Goal: Transaction & Acquisition: Purchase product/service

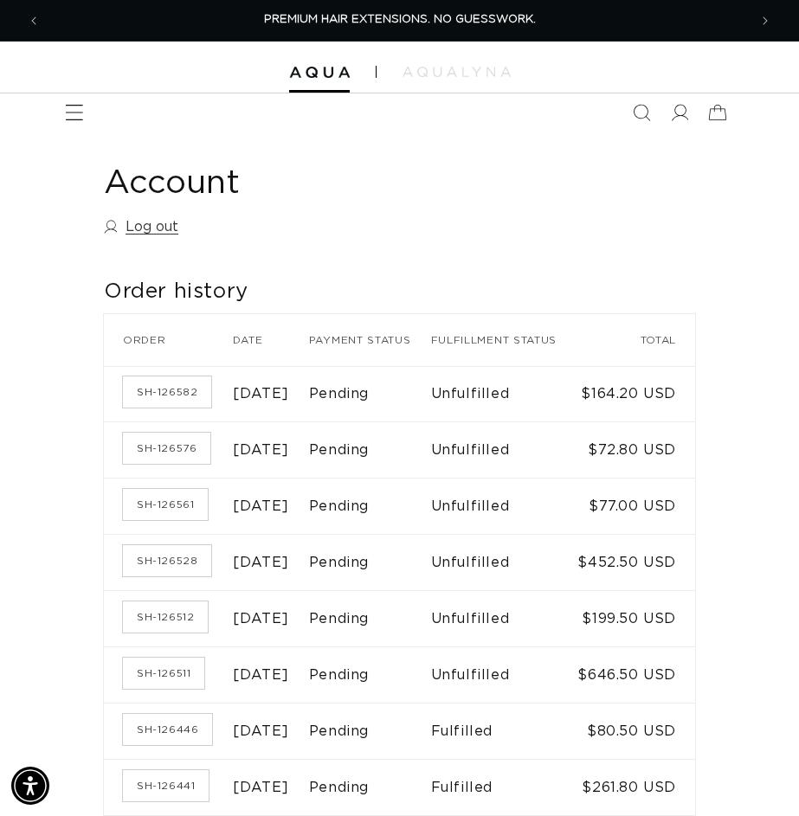
click at [66, 106] on span "Menu" at bounding box center [74, 112] width 38 height 38
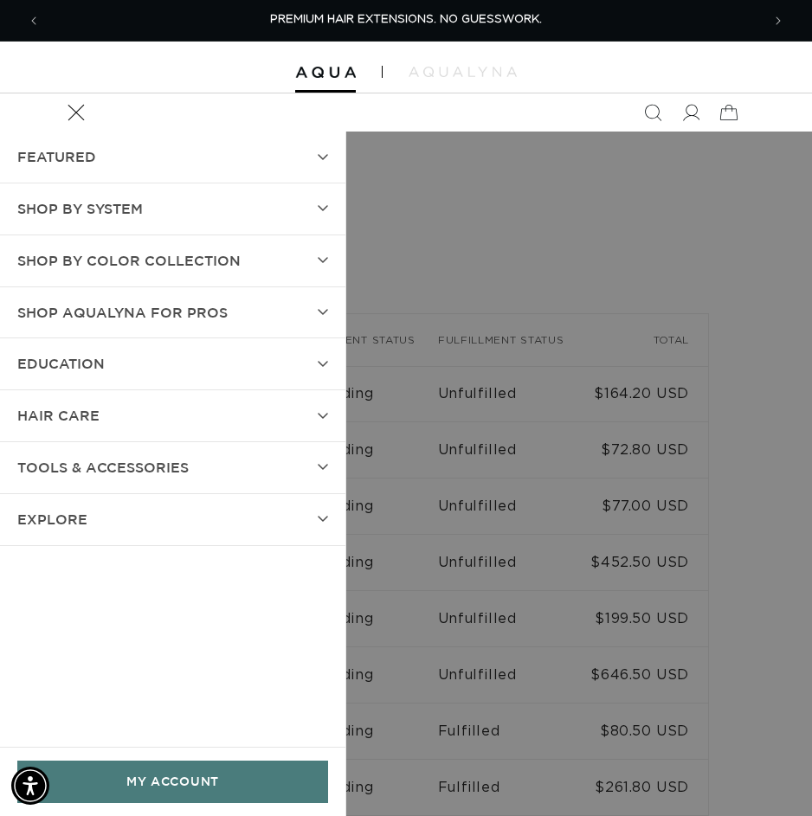
click at [100, 212] on span "SHOP BY SYSTEM" at bounding box center [80, 209] width 126 height 25
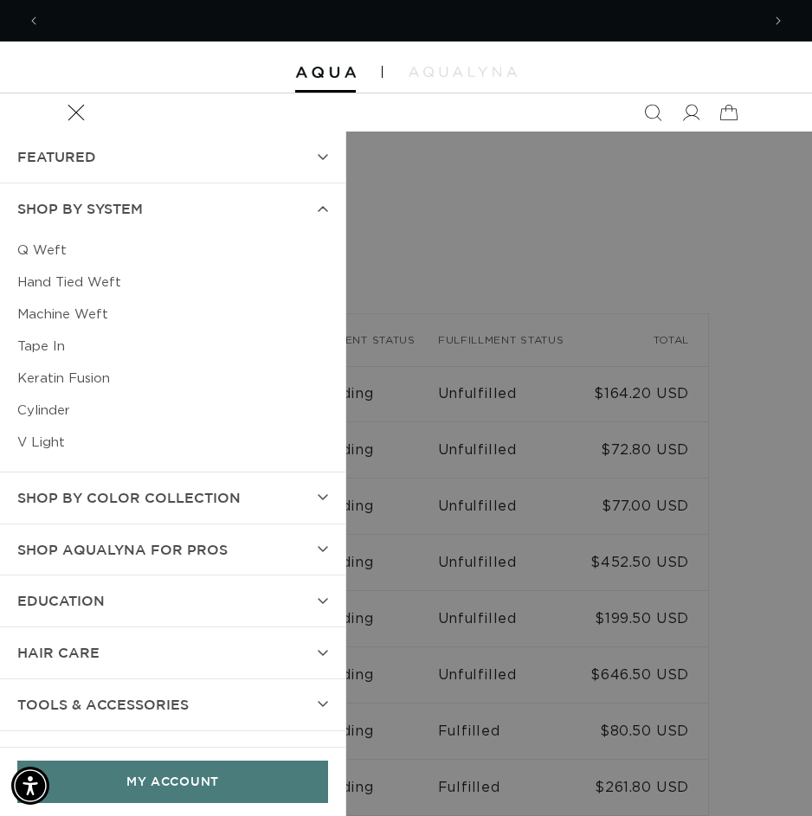
scroll to position [0, 720]
click at [94, 318] on link "Machine Weft" at bounding box center [172, 315] width 311 height 32
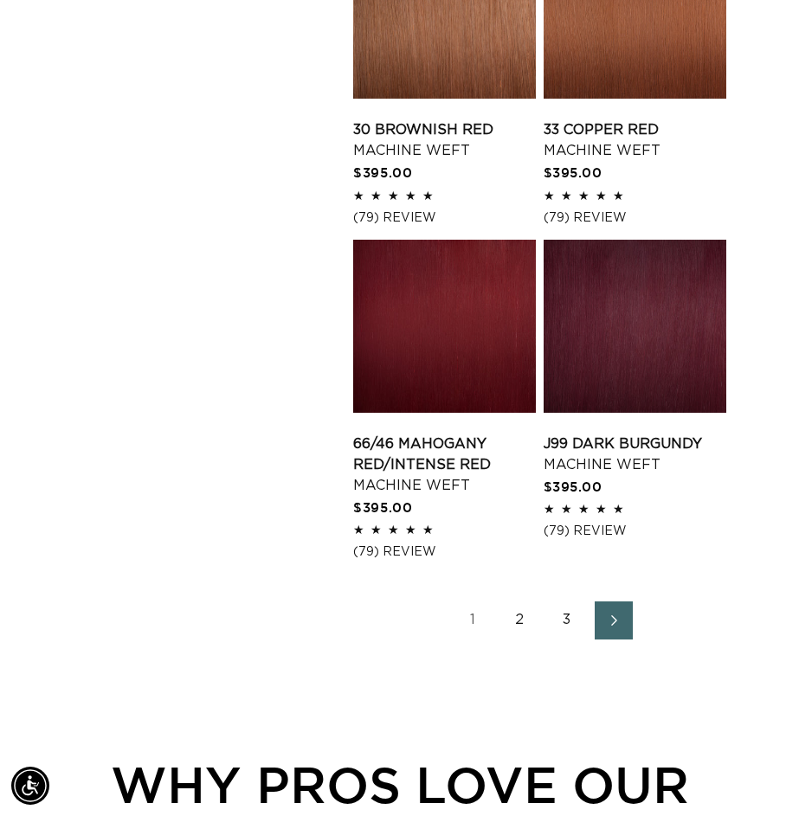
scroll to position [0, 1415]
click at [566, 616] on link "3" at bounding box center [567, 621] width 38 height 38
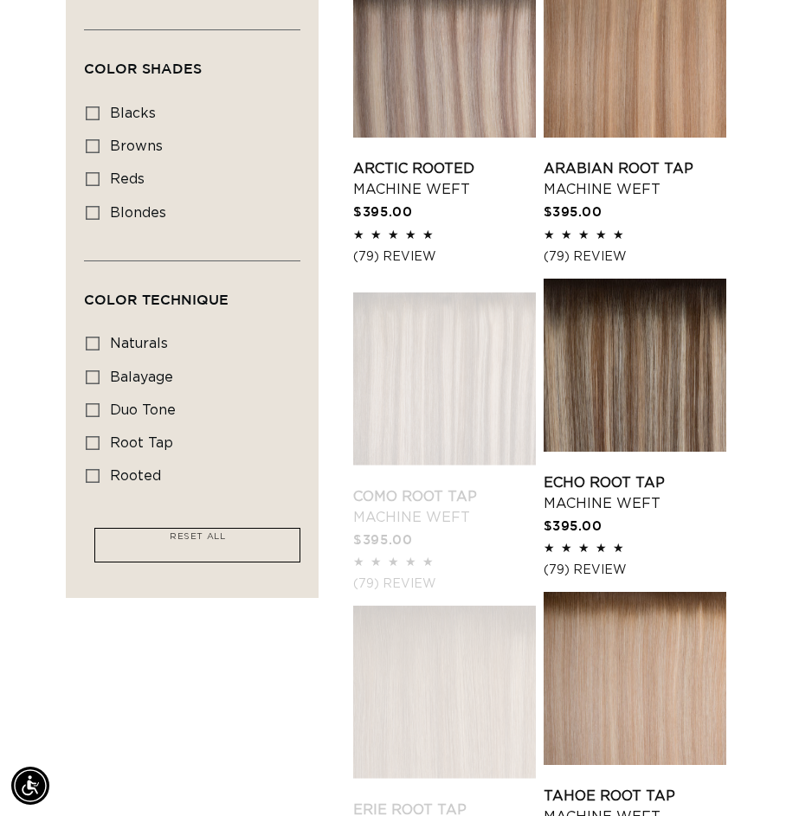
scroll to position [779, 0]
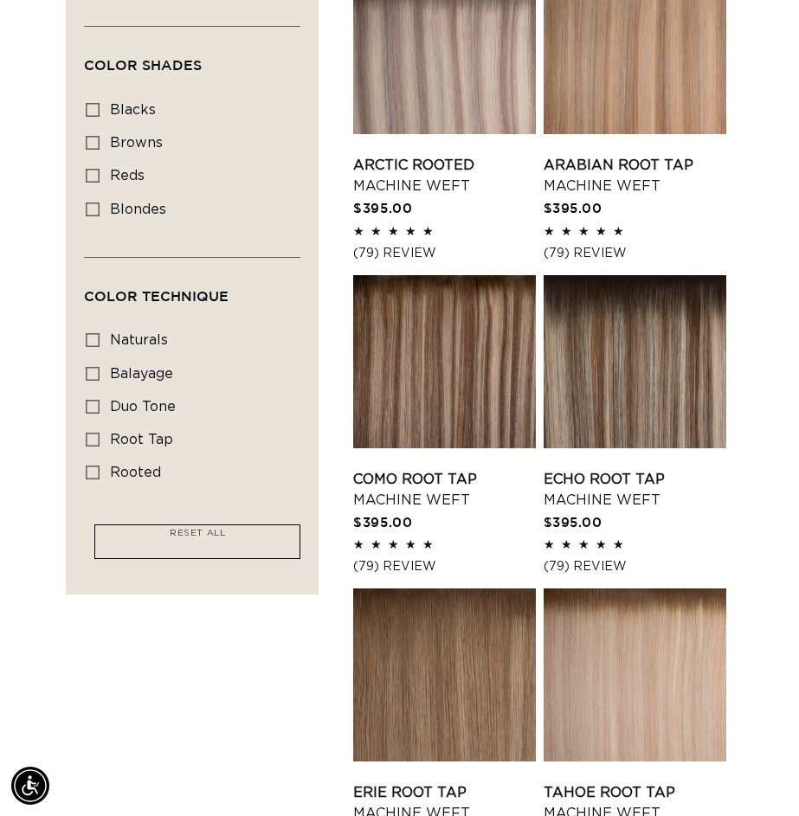
click at [412, 469] on link "Como Root Tap Machine Weft" at bounding box center [444, 490] width 183 height 42
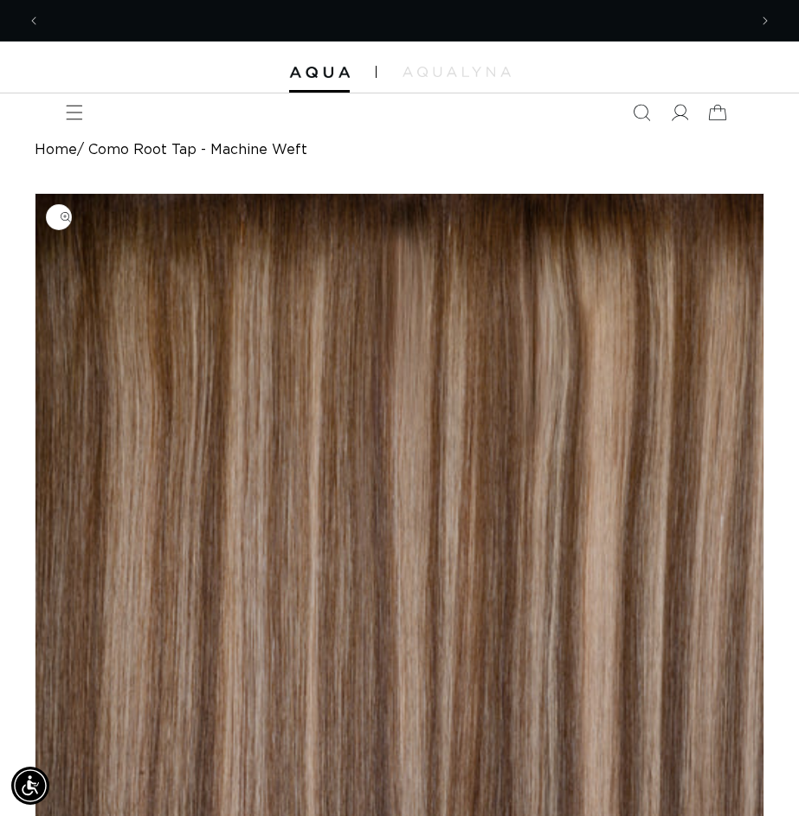
scroll to position [0, 707]
click at [681, 116] on icon at bounding box center [680, 112] width 18 height 17
